Goal: Information Seeking & Learning: Learn about a topic

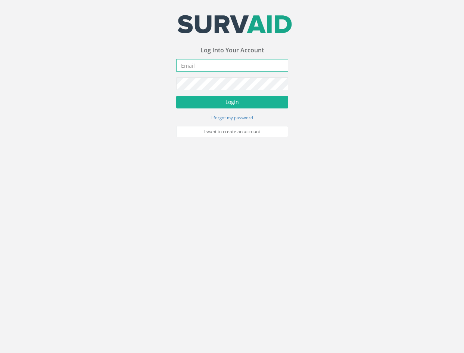
click at [258, 64] on input "email" at bounding box center [232, 65] width 112 height 13
type input "[EMAIL_ADDRESS][PERSON_NAME][DOMAIN_NAME]"
click at [176, 96] on button "Login" at bounding box center [232, 102] width 112 height 13
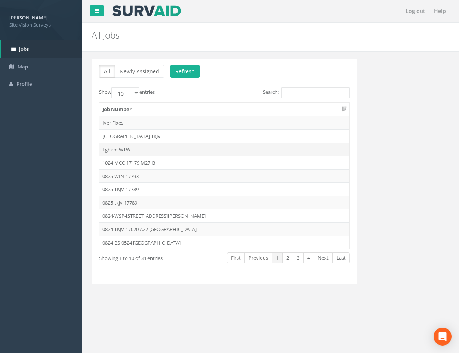
click at [222, 149] on td "Egham WTW" at bounding box center [224, 149] width 250 height 13
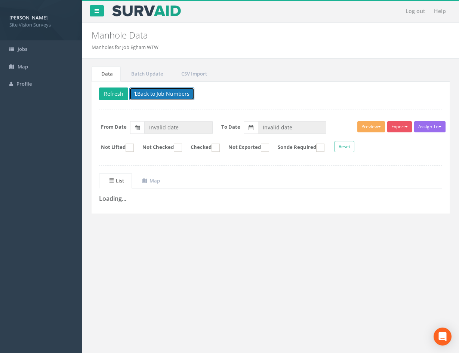
click at [176, 94] on button "Back to Job Numbers" at bounding box center [161, 93] width 65 height 13
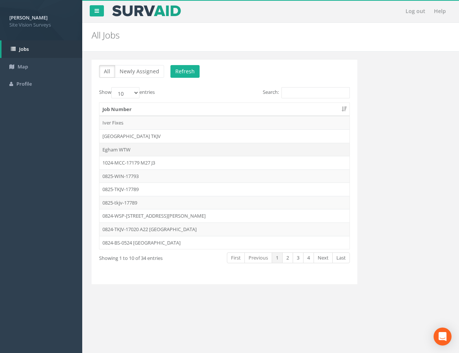
click at [161, 150] on td "Egham WTW" at bounding box center [224, 149] width 250 height 13
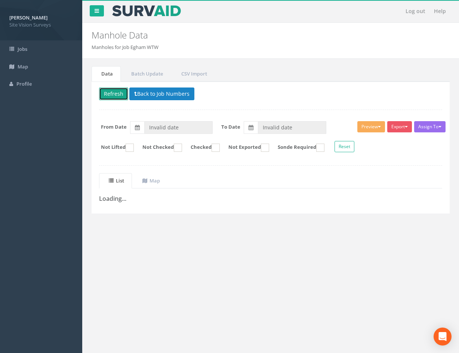
click at [118, 93] on button "Refresh" at bounding box center [113, 93] width 29 height 13
click at [179, 95] on button "Back to Job Numbers" at bounding box center [167, 93] width 65 height 13
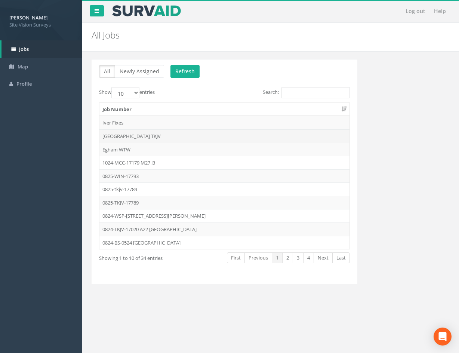
click at [155, 137] on td "[GEOGRAPHIC_DATA] TKJV" at bounding box center [224, 135] width 250 height 13
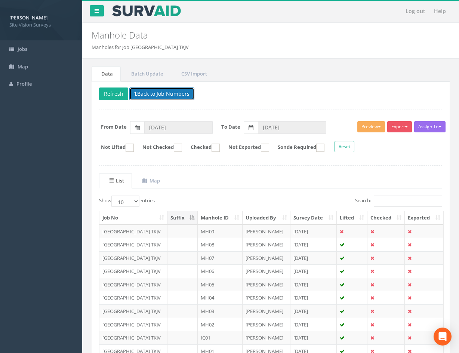
click at [158, 92] on button "Back to Job Numbers" at bounding box center [161, 93] width 65 height 13
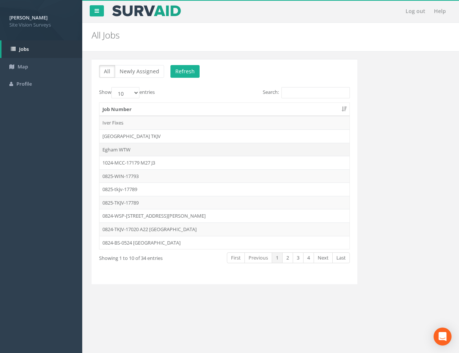
click at [142, 146] on td "Egham WTW" at bounding box center [224, 149] width 250 height 13
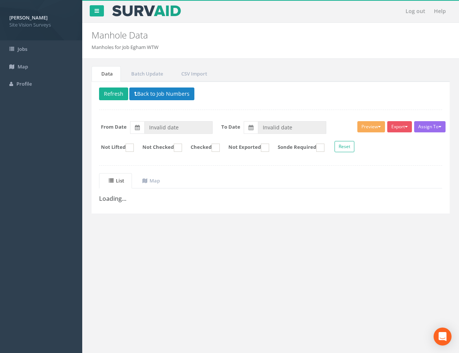
type input "[DATE]"
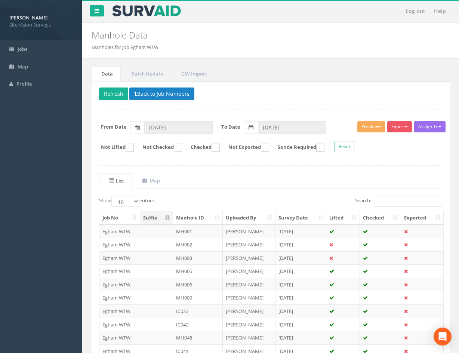
click at [202, 218] on th "Manhole ID" at bounding box center [198, 217] width 50 height 13
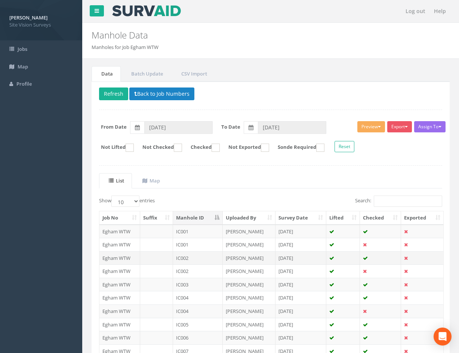
scroll to position [64, 0]
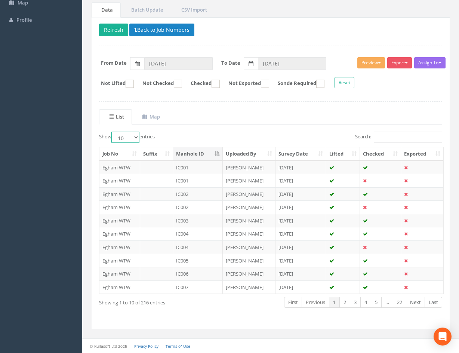
click at [131, 136] on select "10 25 50 100" at bounding box center [125, 136] width 28 height 11
select select "50"
click at [112, 131] on select "10 25 50 100" at bounding box center [125, 136] width 28 height 11
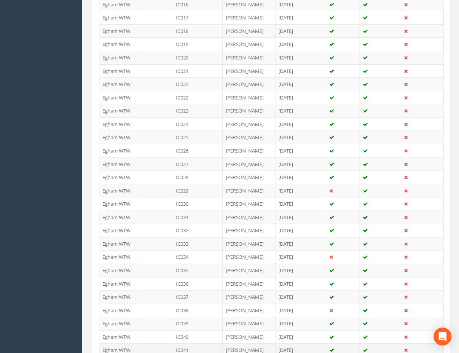
scroll to position [595, 0]
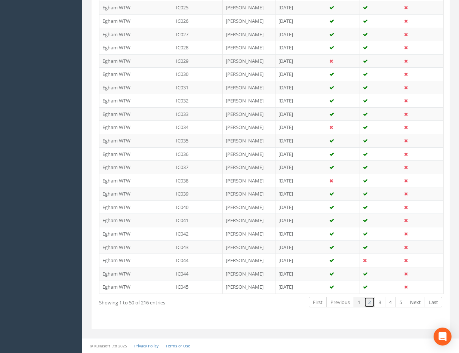
click at [367, 304] on link "2" at bounding box center [369, 302] width 11 height 11
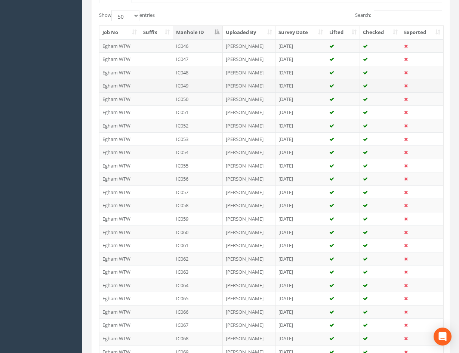
scroll to position [110, 0]
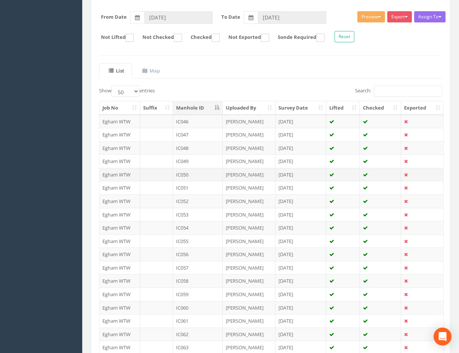
click at [205, 173] on td "IC050" at bounding box center [198, 174] width 50 height 13
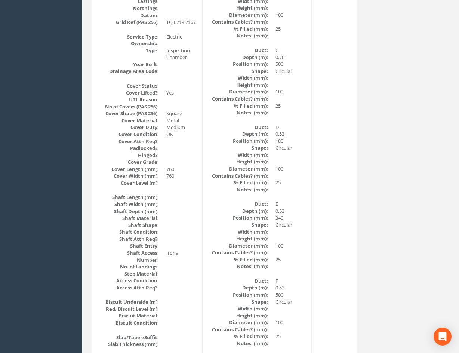
scroll to position [0, 0]
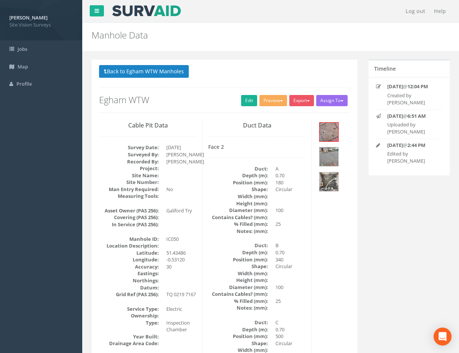
drag, startPoint x: 323, startPoint y: 259, endPoint x: 309, endPoint y: 143, distance: 116.7
click at [152, 72] on button "Back to Egham WTW Manholes" at bounding box center [144, 71] width 90 height 13
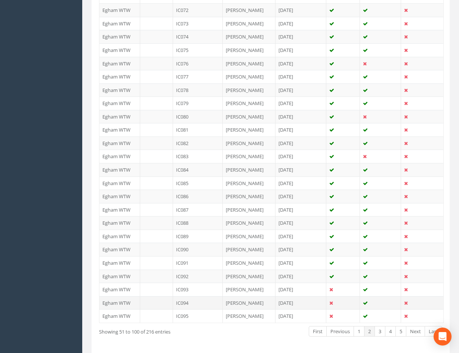
drag, startPoint x: 227, startPoint y: 170, endPoint x: 232, endPoint y: 276, distance: 105.4
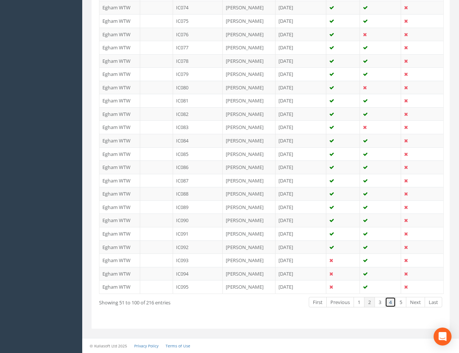
click at [390, 303] on link "4" at bounding box center [390, 302] width 11 height 11
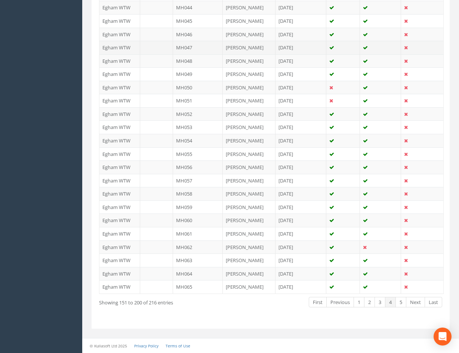
click at [204, 49] on td "MH047" at bounding box center [198, 47] width 50 height 13
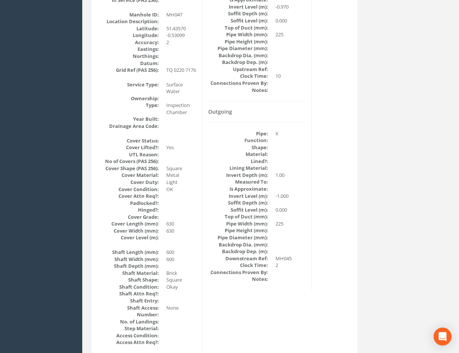
scroll to position [0, 0]
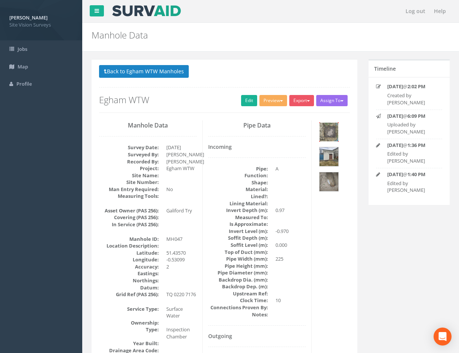
click at [334, 128] on img at bounding box center [328, 131] width 19 height 19
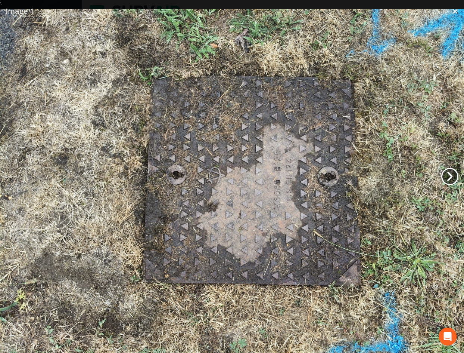
click at [453, 171] on link "›" at bounding box center [449, 176] width 17 height 17
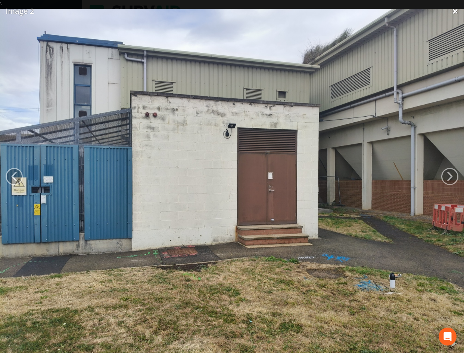
click at [456, 10] on link "×" at bounding box center [456, 11] width 18 height 22
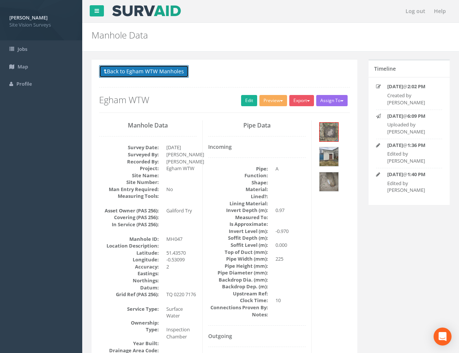
click at [164, 70] on button "Back to Egham WTW Manholes" at bounding box center [144, 71] width 90 height 13
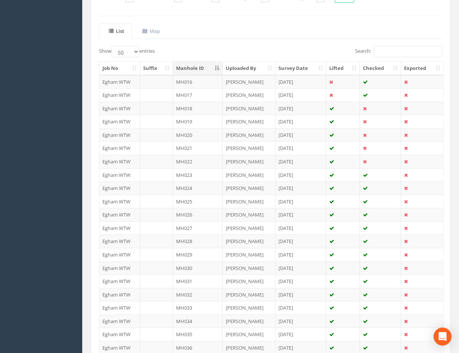
scroll to position [336, 0]
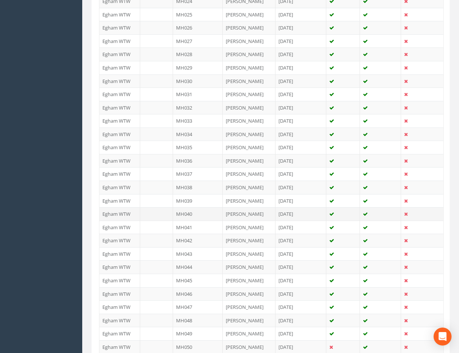
click at [261, 214] on td "[PERSON_NAME]" at bounding box center [249, 213] width 53 height 13
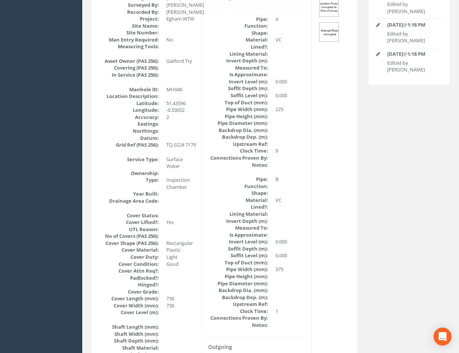
scroll to position [0, 0]
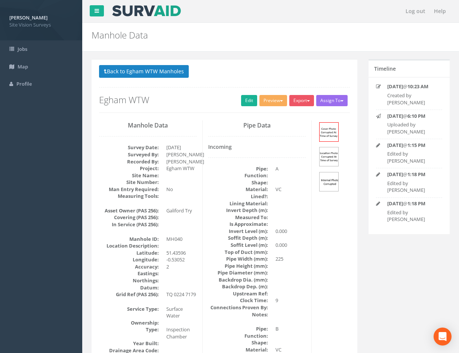
drag, startPoint x: 210, startPoint y: 220, endPoint x: 212, endPoint y: 127, distance: 92.6
click at [158, 67] on button "Back to Egham WTW Manholes" at bounding box center [144, 71] width 90 height 13
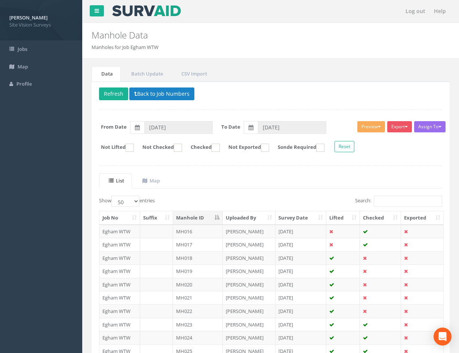
click at [193, 215] on th "Manhole ID" at bounding box center [198, 217] width 50 height 13
click at [194, 214] on th "Manhole ID" at bounding box center [198, 217] width 50 height 13
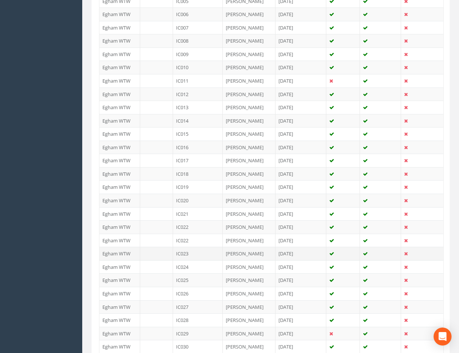
scroll to position [336, 0]
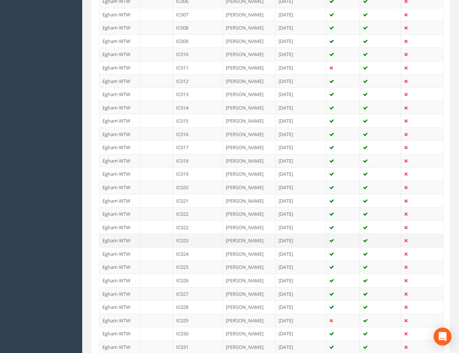
click at [203, 239] on td "IC023" at bounding box center [198, 239] width 50 height 13
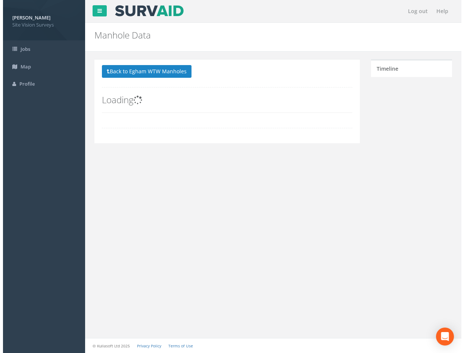
scroll to position [0, 0]
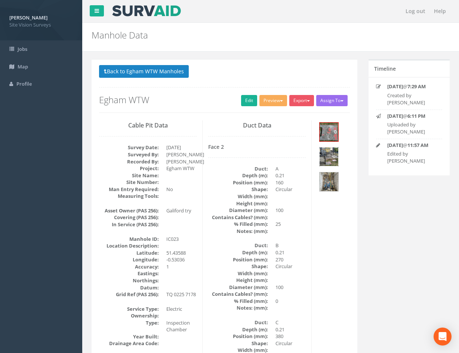
click at [328, 158] on img at bounding box center [328, 156] width 19 height 19
